Goal: Transaction & Acquisition: Purchase product/service

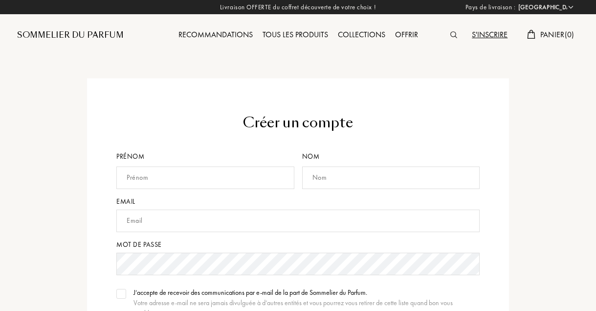
select select "FR"
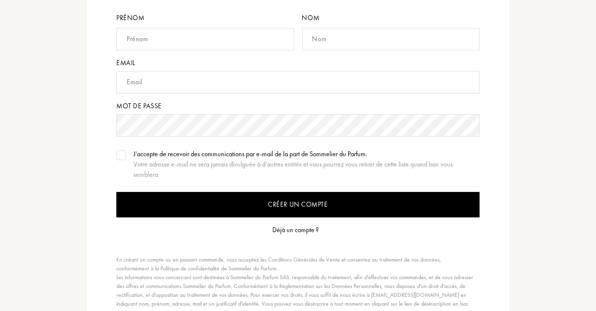
scroll to position [143, 0]
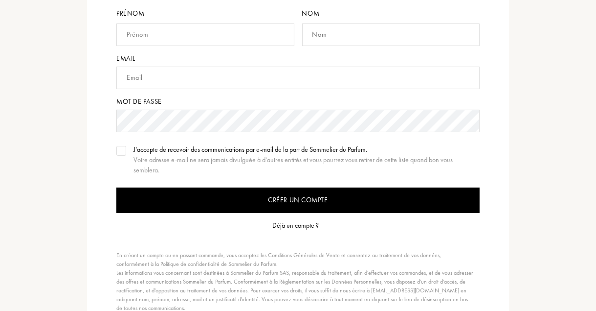
click at [306, 222] on div "Déjà un compte ?" at bounding box center [296, 225] width 46 height 10
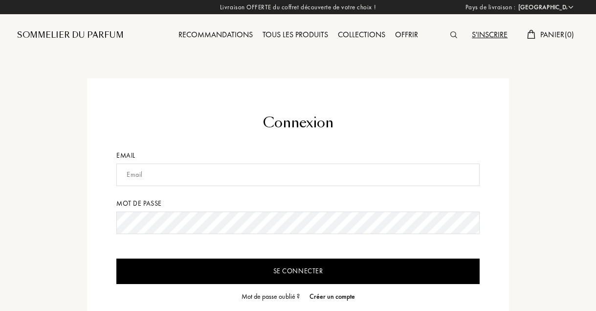
select select "FR"
drag, startPoint x: 200, startPoint y: 156, endPoint x: 198, endPoint y: 178, distance: 22.6
click at [199, 159] on div "Email" at bounding box center [298, 155] width 364 height 10
click at [201, 173] on input "text" at bounding box center [298, 174] width 364 height 23
type input "[EMAIL_ADDRESS][DOMAIN_NAME]"
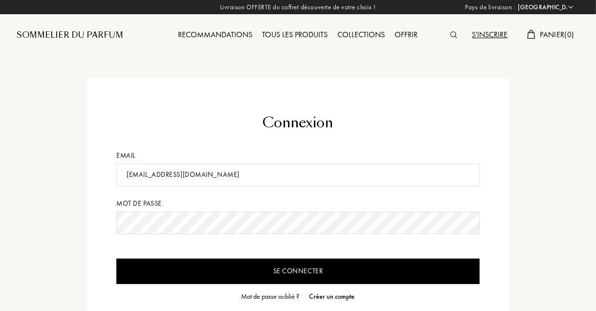
click at [116, 258] on input "Se connecter" at bounding box center [298, 270] width 364 height 25
click at [301, 271] on input "Se connecter" at bounding box center [298, 270] width 364 height 25
click at [309, 270] on input "Se connecter" at bounding box center [298, 270] width 364 height 25
click at [296, 277] on input "Se connecter" at bounding box center [298, 270] width 364 height 25
click at [290, 275] on input "Se connecter" at bounding box center [298, 270] width 364 height 25
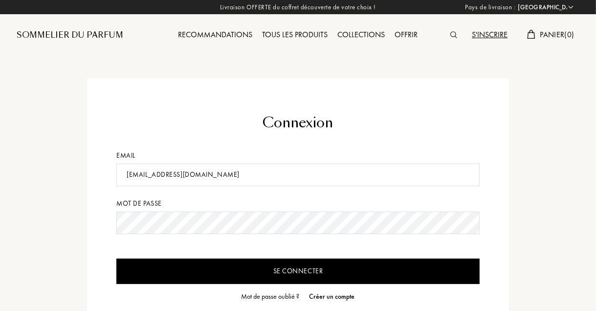
click at [288, 273] on input "Se connecter" at bounding box center [298, 270] width 364 height 25
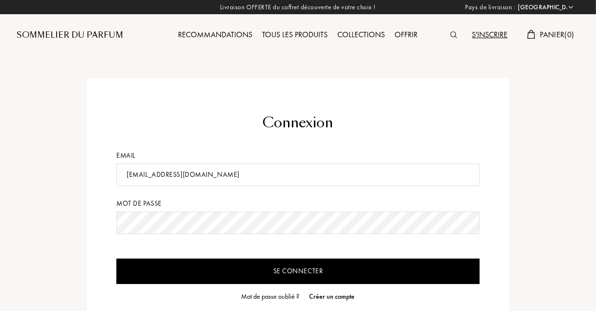
click at [288, 273] on input "Se connecter" at bounding box center [298, 270] width 364 height 25
click at [344, 299] on div "Créer un compte" at bounding box center [333, 296] width 46 height 10
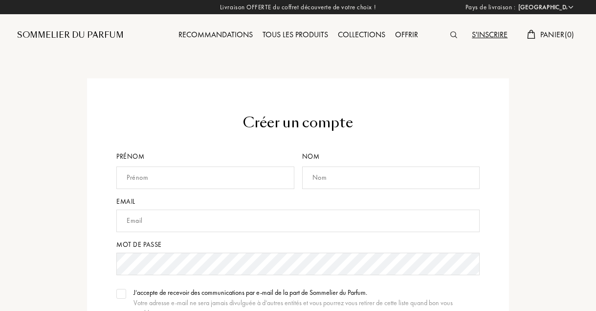
select select "FR"
click at [206, 180] on input "text" at bounding box center [205, 177] width 178 height 23
type input "Isabelle"
type input "Pinot"
click at [216, 219] on input "text" at bounding box center [298, 220] width 364 height 23
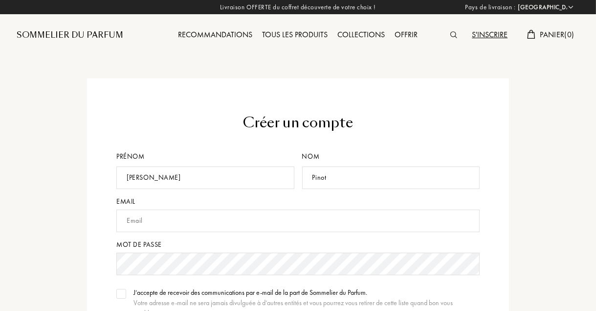
type input "isa.makeup82@gmail.com"
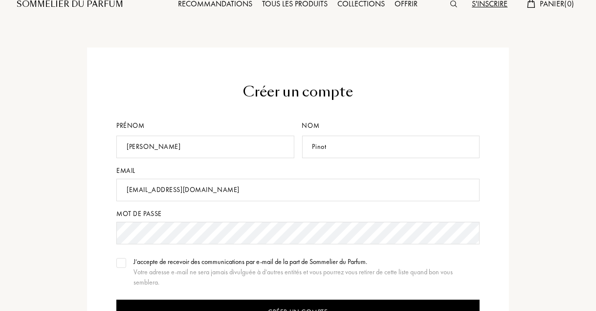
scroll to position [31, 0]
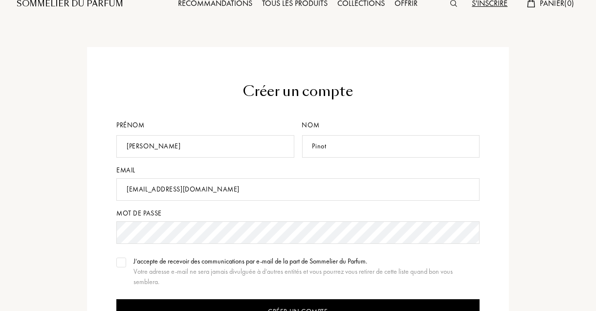
click at [120, 260] on img at bounding box center [121, 262] width 7 height 5
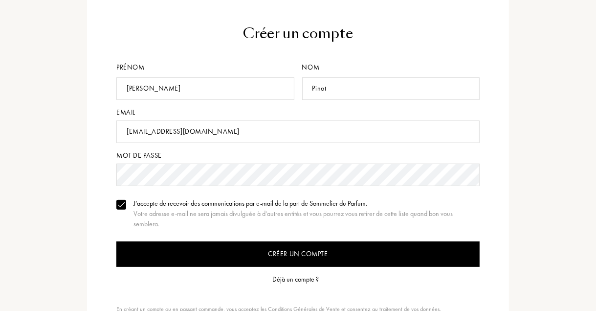
scroll to position [94, 0]
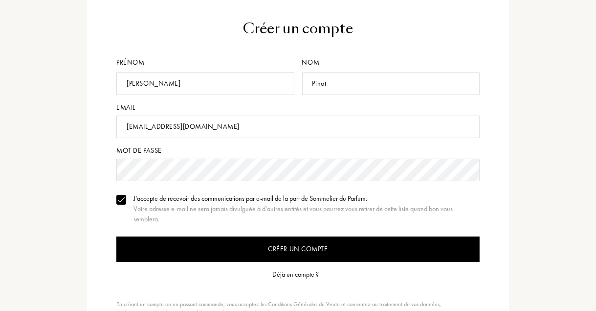
click at [301, 247] on input "Créer un compte" at bounding box center [298, 248] width 364 height 25
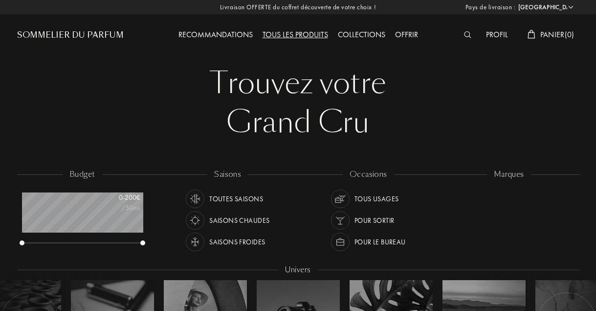
select select "FR"
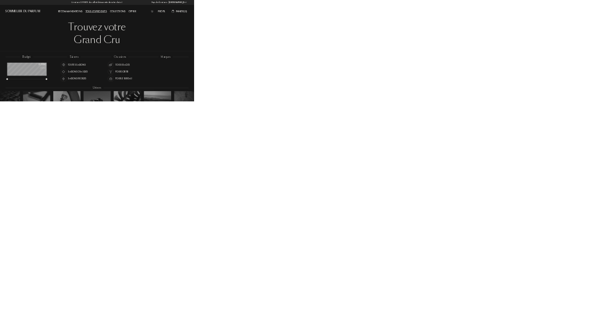
scroll to position [49, 121]
click at [469, 35] on img at bounding box center [467, 34] width 7 height 7
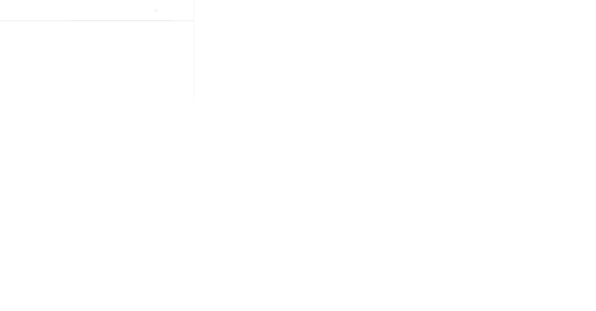
drag, startPoint x: 833, startPoint y: 31, endPoint x: 736, endPoint y: 38, distance: 97.1
drag, startPoint x: 854, startPoint y: 42, endPoint x: 262, endPoint y: 46, distance: 592.1
type input "Prady"
